Goal: Information Seeking & Learning: Learn about a topic

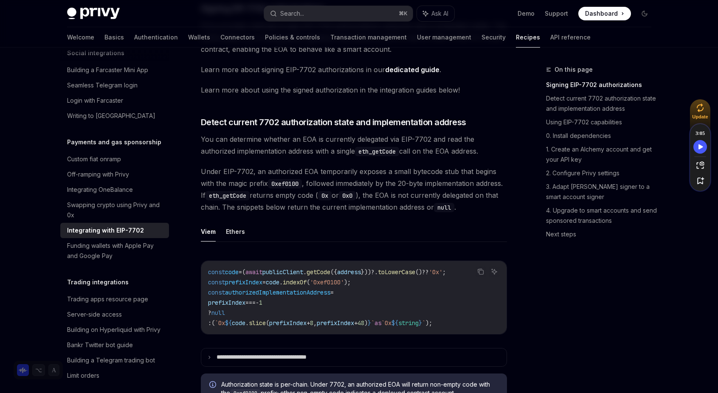
scroll to position [735, 0]
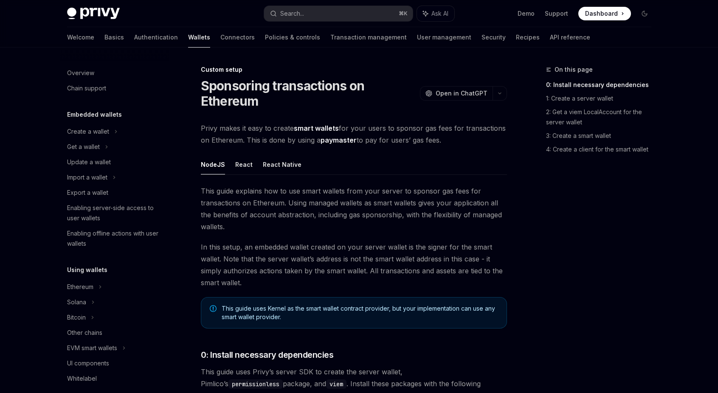
scroll to position [387, 0]
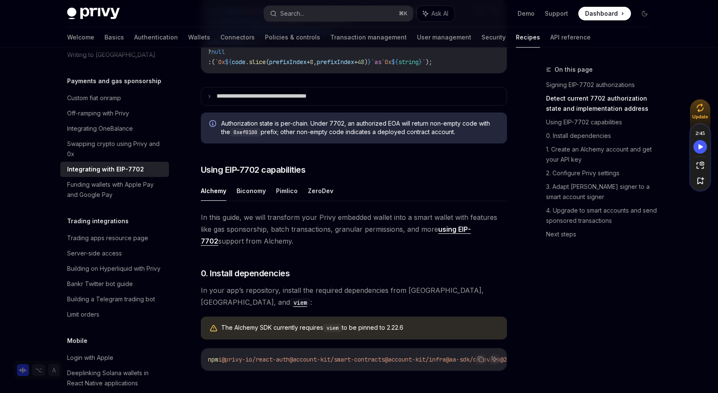
scroll to position [486, 0]
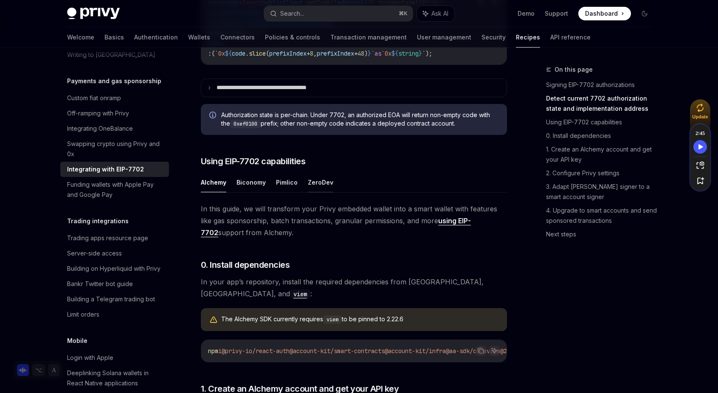
click at [314, 192] on button "ZeroDev" at bounding box center [320, 182] width 25 height 20
type textarea "*"
